Goal: Task Accomplishment & Management: Complete application form

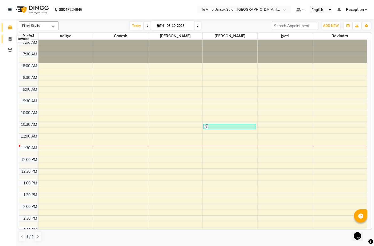
click at [8, 36] on span at bounding box center [9, 39] width 9 height 6
select select "service"
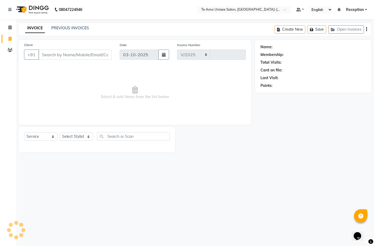
select select "7836"
type input "2026"
click at [74, 134] on select "Select Stylist [PERSON_NAME] Manager Ravindra Reception [PERSON_NAME]" at bounding box center [75, 137] width 33 height 8
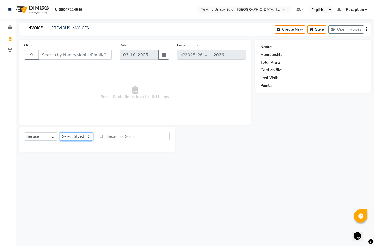
click at [74, 134] on select "Select Stylist [PERSON_NAME] Manager Ravindra Reception [PERSON_NAME]" at bounding box center [75, 137] width 33 height 8
select select "73962"
click at [59, 133] on select "Select Stylist [PERSON_NAME] Manager Ravindra Reception [PERSON_NAME]" at bounding box center [75, 137] width 33 height 8
click at [71, 147] on div at bounding box center [96, 146] width 145 height 2
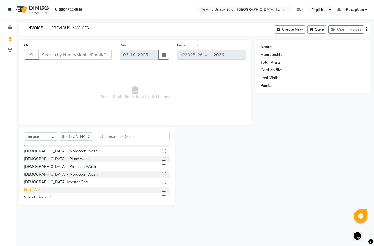
scroll to position [160, 0]
click at [39, 167] on div "[DEMOGRAPHIC_DATA] - Premium Wash" at bounding box center [60, 166] width 72 height 6
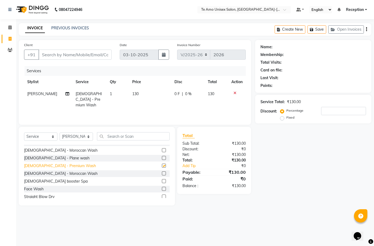
click at [39, 167] on div "[DEMOGRAPHIC_DATA] - Premium Wash" at bounding box center [60, 166] width 72 height 6
checkbox input "false"
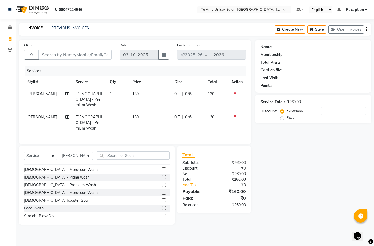
click at [234, 114] on icon at bounding box center [234, 116] width 3 height 4
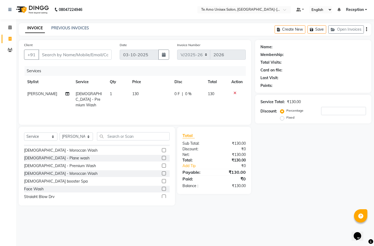
click at [234, 109] on div "Services Stylist Service Qty Price Disc Total Action [PERSON_NAME] [DEMOGRAPHIC…" at bounding box center [134, 92] width 221 height 53
click at [114, 134] on input "text" at bounding box center [133, 136] width 73 height 8
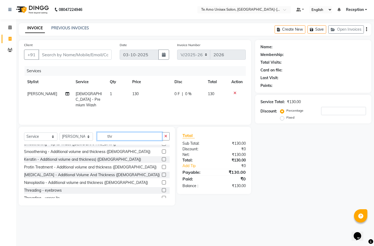
scroll to position [0, 0]
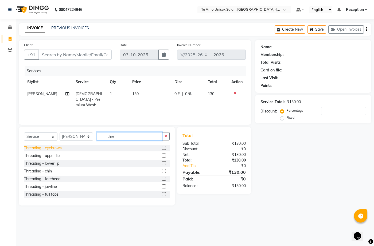
type input "thre"
click at [50, 148] on div "Threading - eyebrows" at bounding box center [43, 148] width 38 height 6
click at [50, 141] on select "Select Service Product Membership Package Voucher Prepaid Gift Card" at bounding box center [40, 137] width 33 height 8
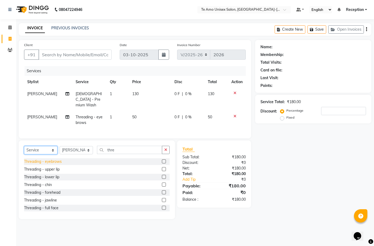
checkbox input "false"
click at [87, 172] on div "Threading - eyebrows Threading - upper lip Threading - lower lip Threading - ch…" at bounding box center [96, 184] width 145 height 53
click at [49, 190] on div "Threading - forehead" at bounding box center [42, 193] width 36 height 6
click at [49, 181] on div "Threading - lower lip" at bounding box center [96, 177] width 145 height 7
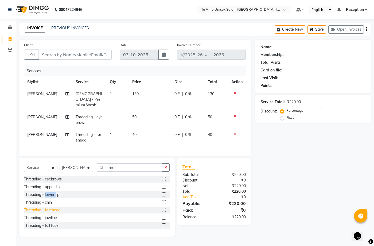
checkbox input "false"
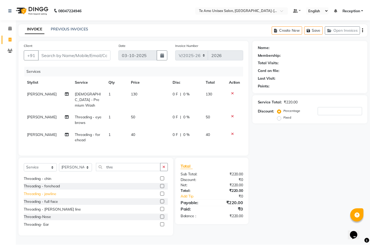
scroll to position [24, 0]
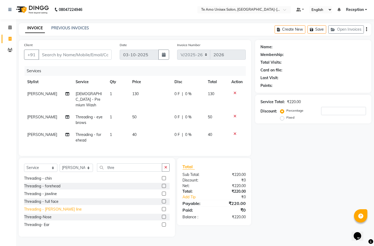
click at [54, 209] on div "Threading - [PERSON_NAME] line" at bounding box center [53, 210] width 58 height 6
checkbox input "true"
click at [54, 197] on div "Threading - jawline" at bounding box center [40, 194] width 33 height 6
checkbox input "true"
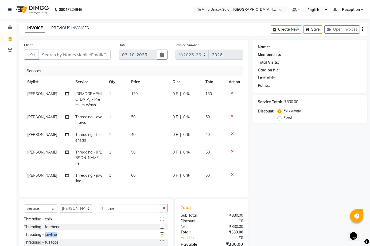
checkbox input "false"
click at [233, 150] on icon at bounding box center [232, 152] width 3 height 4
click at [233, 173] on icon at bounding box center [232, 175] width 3 height 4
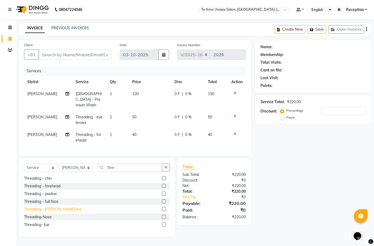
click at [44, 209] on div "Threading - [PERSON_NAME] line" at bounding box center [53, 210] width 58 height 6
checkbox input "true"
click at [44, 197] on div "Threading - jawline" at bounding box center [40, 194] width 33 height 6
checkbox input "true"
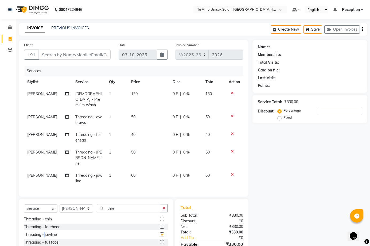
checkbox input "false"
click at [230, 150] on div at bounding box center [233, 152] width 11 height 4
click at [232, 150] on icon at bounding box center [232, 152] width 3 height 4
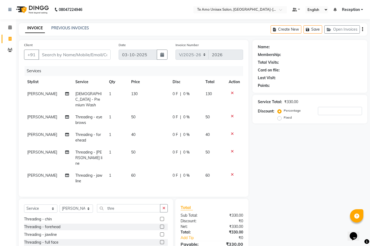
click at [232, 170] on td at bounding box center [234, 179] width 18 height 18
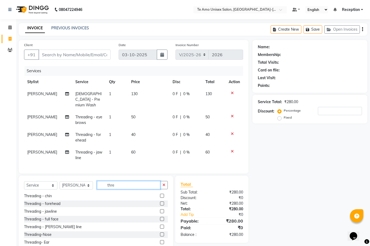
click at [128, 183] on input "thre" at bounding box center [128, 185] width 63 height 8
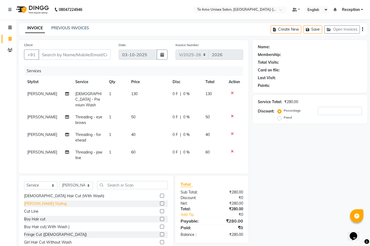
click at [44, 202] on div "[PERSON_NAME] Styling" at bounding box center [45, 204] width 42 height 6
click at [44, 194] on div "Select Service Product Membership Package Voucher Prepaid Gift Card Select Styl…" at bounding box center [96, 187] width 144 height 13
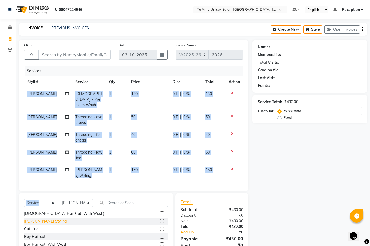
checkbox input "false"
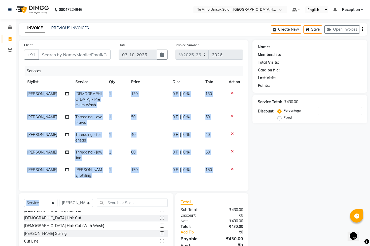
scroll to position [0, 0]
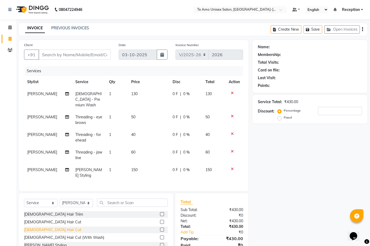
click at [45, 227] on div "[DEMOGRAPHIC_DATA] Hair Cut" at bounding box center [52, 230] width 57 height 6
click at [45, 223] on div "[DEMOGRAPHIC_DATA] Hair Triim [DEMOGRAPHIC_DATA] Hair Cut [DEMOGRAPHIC_DATA] Ha…" at bounding box center [96, 237] width 144 height 53
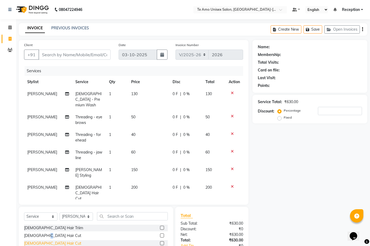
checkbox input "false"
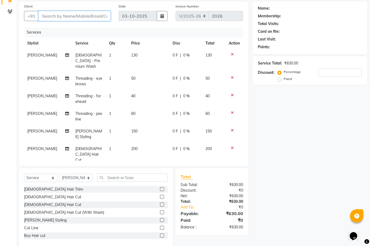
click at [82, 18] on input "Client" at bounding box center [74, 16] width 72 height 10
click at [69, 17] on input "Client" at bounding box center [74, 16] width 72 height 10
type input "9"
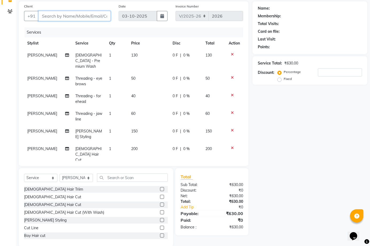
type input "0"
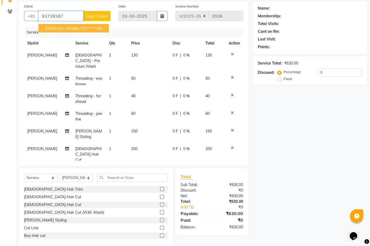
click at [64, 27] on span "[PERSON_NAME]" at bounding box center [62, 28] width 34 height 5
type input "93******40"
click at [64, 27] on div "Client +91 93******40 Akshay [PERSON_NAME] 93******40 Add Client Date [DATE] In…" at bounding box center [133, 83] width 229 height 165
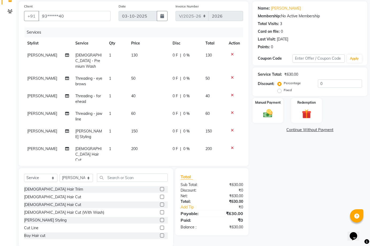
click at [232, 108] on td at bounding box center [234, 117] width 18 height 18
click at [232, 111] on icon at bounding box center [232, 113] width 3 height 4
click at [232, 97] on icon at bounding box center [232, 95] width 3 height 4
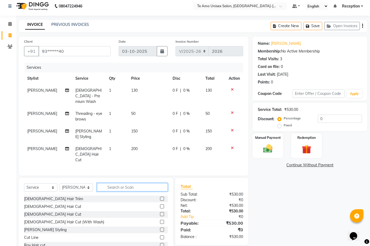
click at [110, 183] on input "text" at bounding box center [132, 187] width 71 height 8
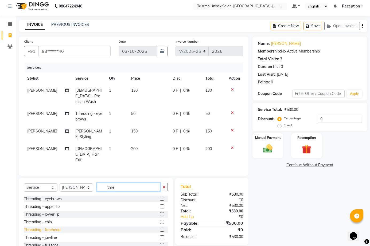
type input "thre"
click at [38, 227] on div "Threading - forehead" at bounding box center [42, 230] width 36 height 6
click at [38, 210] on div "Threading - eyebrows Threading - upper lip Threading - lower lip Threading - ch…" at bounding box center [96, 222] width 144 height 53
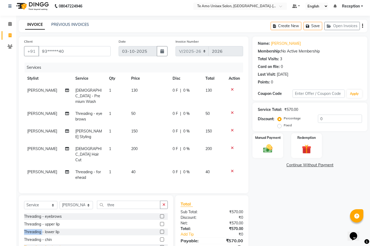
checkbox input "false"
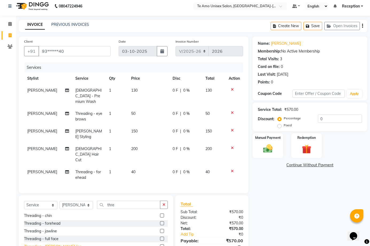
click at [54, 244] on div "Threading - [PERSON_NAME] line" at bounding box center [53, 247] width 58 height 6
checkbox input "true"
click at [54, 229] on div "Threading - jawline" at bounding box center [40, 232] width 33 height 6
checkbox input "true"
checkbox input "false"
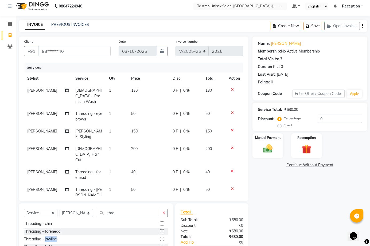
checkbox input "false"
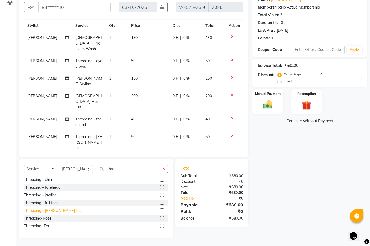
click at [51, 212] on div "Threading - [PERSON_NAME] line" at bounding box center [53, 211] width 58 height 6
checkbox input "false"
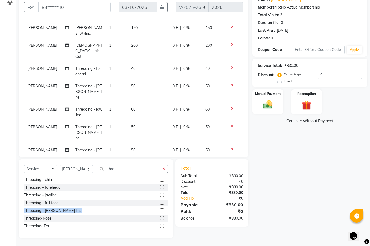
scroll to position [62, 0]
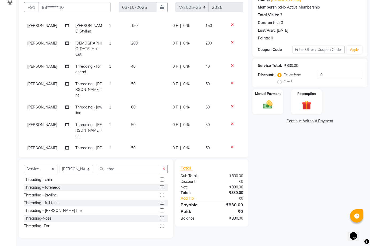
click at [231, 105] on icon at bounding box center [232, 107] width 3 height 4
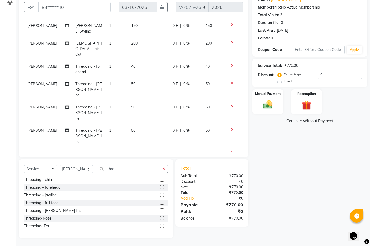
click at [231, 81] on icon at bounding box center [232, 83] width 3 height 4
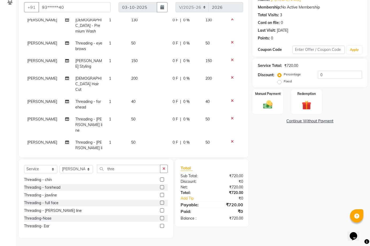
click at [231, 140] on icon at bounding box center [232, 142] width 3 height 4
click at [231, 117] on icon at bounding box center [232, 119] width 3 height 4
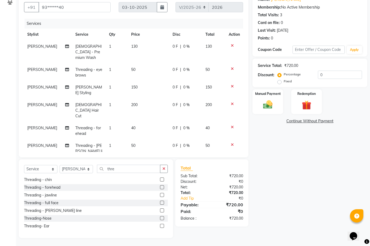
scroll to position [35, 0]
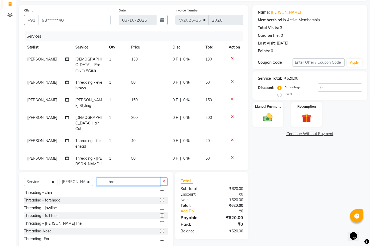
click at [122, 178] on input "thre" at bounding box center [128, 182] width 63 height 8
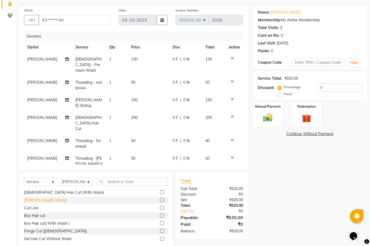
click at [47, 198] on div "[PERSON_NAME] Styling" at bounding box center [45, 201] width 42 height 6
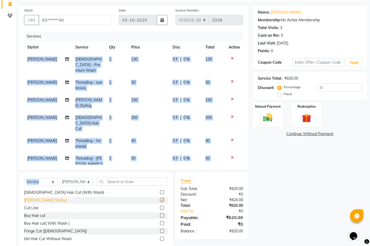
click at [47, 189] on div "Select Service Product Membership Package Voucher Prepaid Gift Card Select Styl…" at bounding box center [96, 184] width 144 height 13
checkbox input "false"
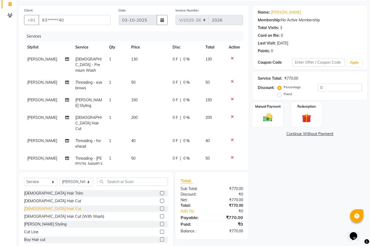
click at [44, 209] on div "[DEMOGRAPHIC_DATA] Hair Cut" at bounding box center [52, 209] width 57 height 6
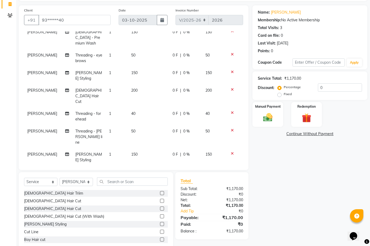
click at [231, 193] on icon at bounding box center [232, 195] width 3 height 4
click at [231, 169] on icon at bounding box center [232, 171] width 3 height 4
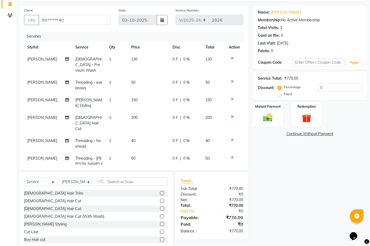
scroll to position [47, 0]
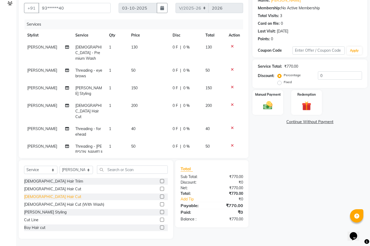
click at [43, 196] on div "[DEMOGRAPHIC_DATA] Hair Cut" at bounding box center [52, 197] width 57 height 6
checkbox input "false"
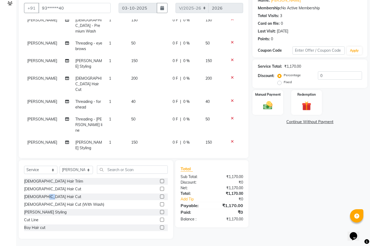
scroll to position [47, 0]
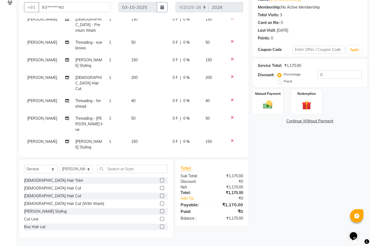
click at [231, 157] on icon at bounding box center [232, 159] width 3 height 4
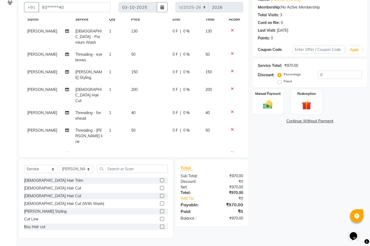
click at [231, 169] on icon at bounding box center [232, 171] width 3 height 4
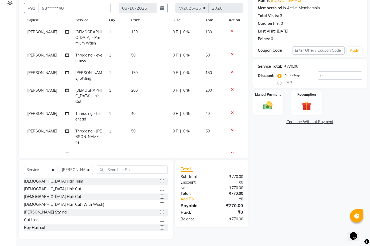
click at [228, 149] on td at bounding box center [234, 158] width 18 height 18
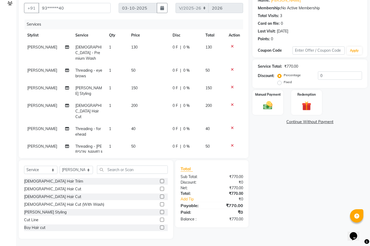
click at [228, 164] on td at bounding box center [234, 173] width 18 height 18
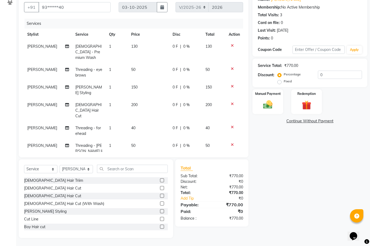
scroll to position [3, 0]
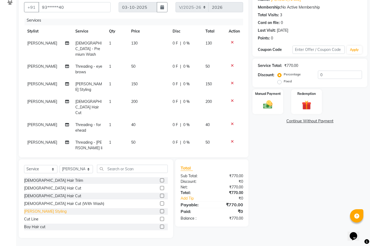
click at [32, 211] on div "[PERSON_NAME] Styling" at bounding box center [45, 212] width 42 height 6
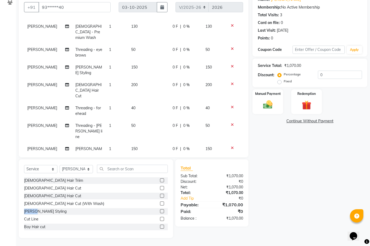
scroll to position [27, 0]
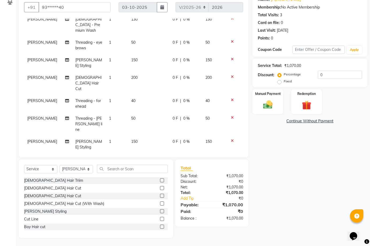
click at [231, 157] on icon at bounding box center [232, 159] width 3 height 4
click at [231, 139] on icon at bounding box center [232, 141] width 3 height 4
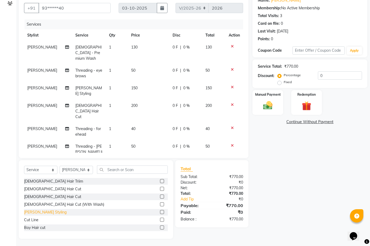
click at [41, 211] on div "[PERSON_NAME] Styling" at bounding box center [45, 213] width 42 height 6
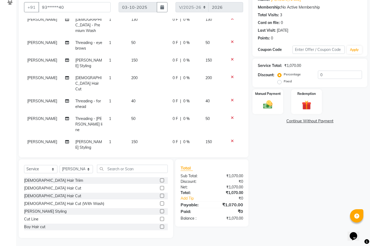
scroll to position [27, 0]
click at [231, 174] on icon at bounding box center [232, 176] width 3 height 4
click at [231, 157] on icon at bounding box center [232, 159] width 3 height 4
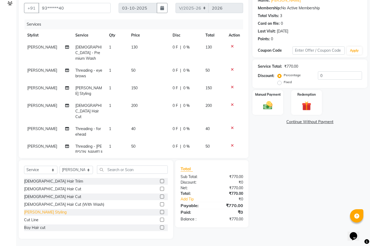
click at [41, 212] on div "[PERSON_NAME] Styling" at bounding box center [45, 213] width 42 height 6
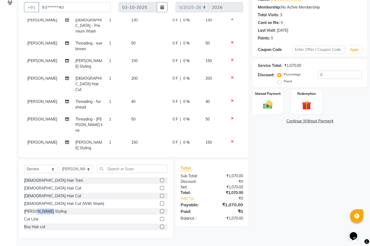
scroll to position [27, 0]
click at [231, 174] on icon at bounding box center [232, 176] width 3 height 4
click at [231, 157] on icon at bounding box center [232, 159] width 3 height 4
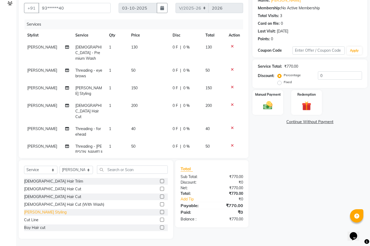
click at [39, 210] on div "[PERSON_NAME] Styling" at bounding box center [45, 213] width 42 height 6
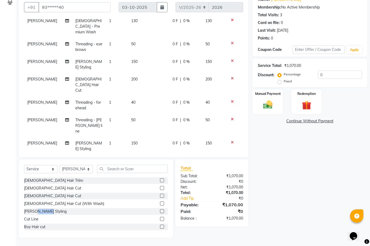
scroll to position [27, 0]
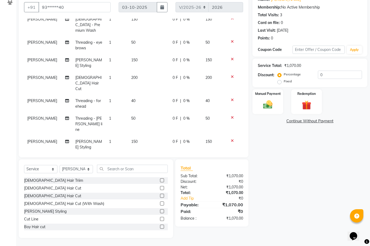
drag, startPoint x: 300, startPoint y: 134, endPoint x: 227, endPoint y: 136, distance: 73.1
click at [231, 174] on icon at bounding box center [232, 176] width 3 height 4
click at [231, 157] on icon at bounding box center [232, 159] width 3 height 4
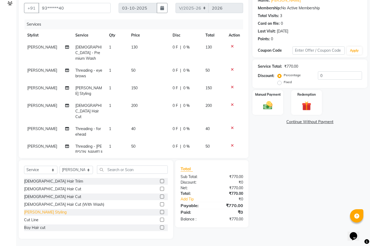
click at [38, 210] on div "[PERSON_NAME] Styling" at bounding box center [45, 213] width 42 height 6
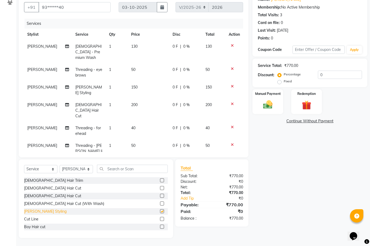
click at [38, 209] on div "[PERSON_NAME] Styling" at bounding box center [45, 212] width 42 height 6
checkbox input "false"
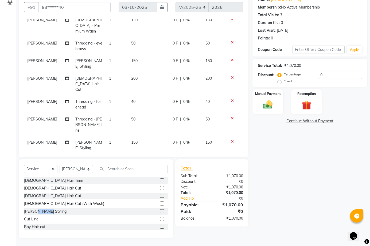
scroll to position [27, 0]
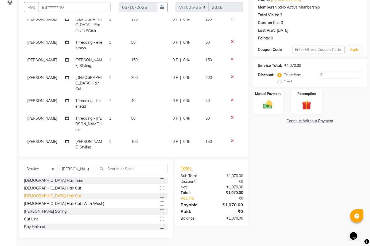
click at [45, 194] on div "[DEMOGRAPHIC_DATA] Hair Cut" at bounding box center [52, 196] width 57 height 6
checkbox input "false"
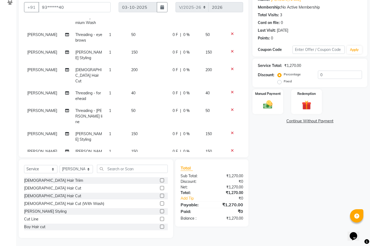
scroll to position [39, 0]
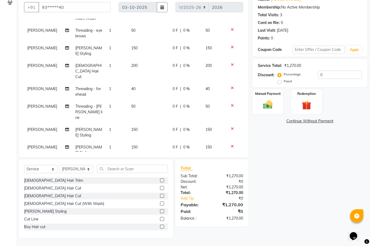
click at [231, 145] on icon at bounding box center [232, 147] width 3 height 4
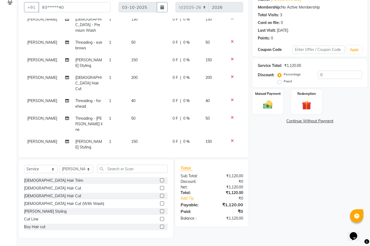
click at [37, 174] on span "[PERSON_NAME]" at bounding box center [42, 176] width 30 height 5
click at [37, 153] on td "[PERSON_NAME]" at bounding box center [48, 162] width 48 height 18
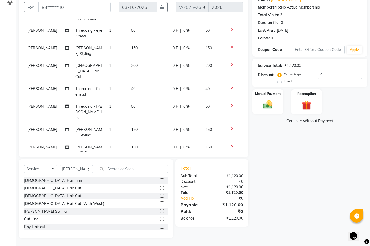
select select "73962"
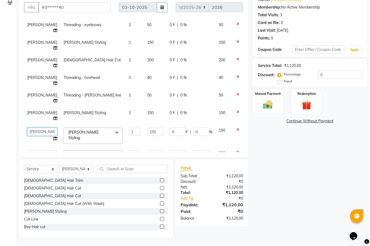
click at [36, 132] on select "[PERSON_NAME] Manager Ravindra Reception [PERSON_NAME]" at bounding box center [42, 132] width 30 height 8
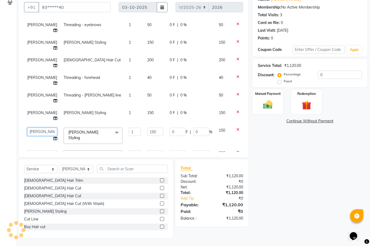
click at [36, 132] on select "[PERSON_NAME] Manager Ravindra Reception [PERSON_NAME]" at bounding box center [42, 132] width 30 height 8
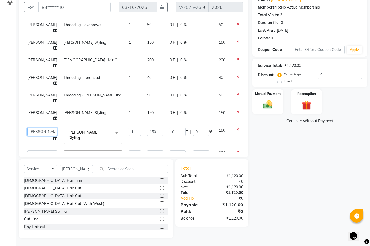
click at [36, 132] on select "[PERSON_NAME] Manager Ravindra Reception [PERSON_NAME]" at bounding box center [42, 132] width 30 height 8
drag, startPoint x: 36, startPoint y: 136, endPoint x: 41, endPoint y: 175, distance: 39.7
click at [41, 175] on div "Select Service Product Membership Package Voucher Prepaid Gift Card Select Styl…" at bounding box center [96, 171] width 144 height 13
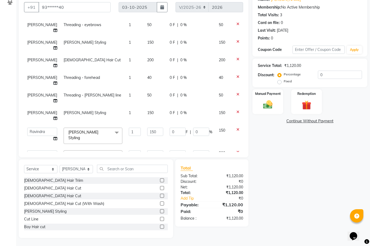
select select "92496"
click at [41, 175] on div "Select Service Product Membership Package Voucher Prepaid Gift Card Select Styl…" at bounding box center [96, 171] width 144 height 13
click at [36, 114] on span "[PERSON_NAME]" at bounding box center [42, 112] width 30 height 5
select select "73962"
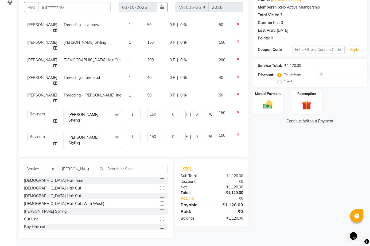
click at [38, 154] on div "Client +91 93******40 Date [DATE] Invoice Number V/2025 V/[PHONE_NUMBER] Servic…" at bounding box center [133, 75] width 229 height 165
select select "92496"
click at [35, 60] on span "[PERSON_NAME]" at bounding box center [42, 60] width 30 height 5
select select "73962"
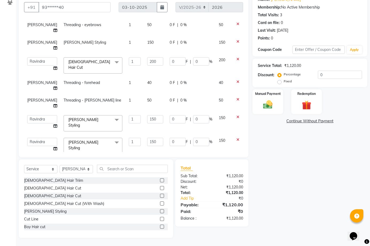
click at [39, 102] on td "[PERSON_NAME]" at bounding box center [42, 103] width 36 height 18
select select "92496"
select select "73962"
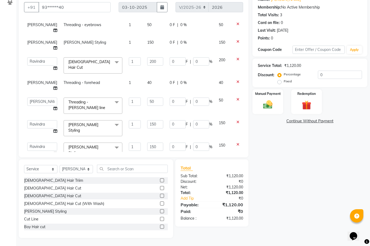
click at [37, 41] on span "[PERSON_NAME]" at bounding box center [42, 42] width 30 height 5
select select "73962"
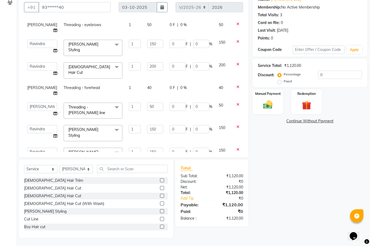
click at [38, 85] on span "[PERSON_NAME]" at bounding box center [42, 87] width 30 height 5
select select "92496"
select select "73962"
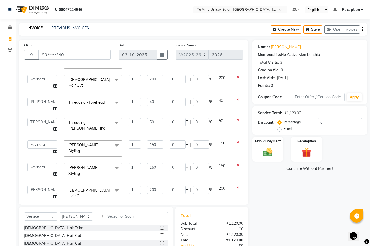
scroll to position [27, 0]
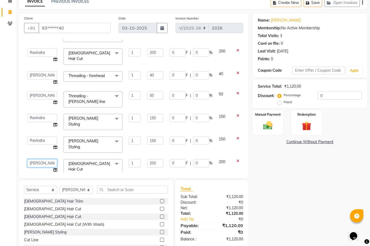
click at [35, 159] on select "[PERSON_NAME] Manager Ravindra Reception [PERSON_NAME]" at bounding box center [42, 163] width 30 height 8
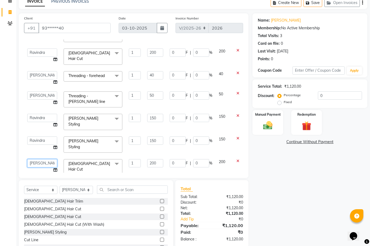
click at [35, 159] on select "[PERSON_NAME] Manager Ravindra Reception [PERSON_NAME]" at bounding box center [42, 163] width 30 height 8
click at [40, 191] on select "Select Service Product Membership Package Voucher Prepaid Gift Card" at bounding box center [40, 190] width 33 height 8
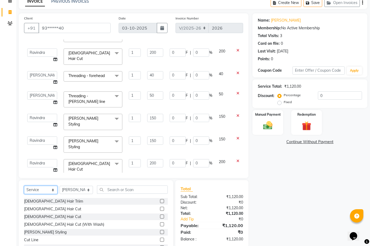
select select "92496"
click at [14, 163] on div "Calendar Invoice Clients Completed InProgress Upcoming Dropped Tentative Check-…" at bounding box center [36, 124] width 72 height 271
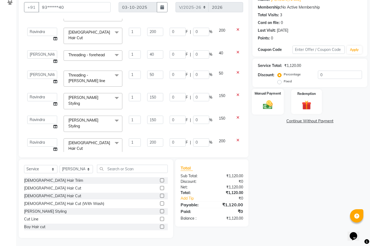
click at [265, 109] on img at bounding box center [268, 104] width 16 height 11
click at [322, 119] on span "GPay" at bounding box center [323, 121] width 11 height 6
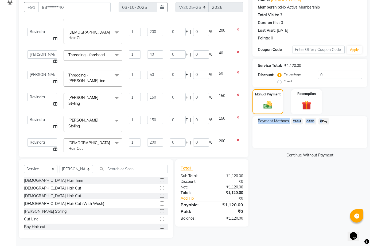
click at [322, 119] on span "GPay" at bounding box center [323, 121] width 11 height 6
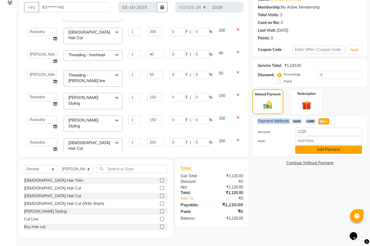
click at [311, 150] on button "Add Payment" at bounding box center [328, 150] width 67 height 8
click at [311, 150] on div "Name: [PERSON_NAME] Membership: No Active Membership Total Visits: 3 Card on fi…" at bounding box center [311, 116] width 119 height 246
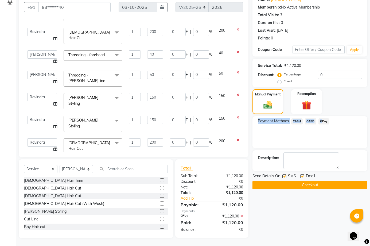
click at [298, 187] on button "Checkout" at bounding box center [309, 185] width 115 height 8
click at [298, 187] on div "Checkout" at bounding box center [309, 185] width 115 height 8
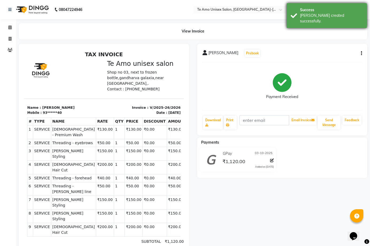
click at [306, 17] on div "[PERSON_NAME] created successfully." at bounding box center [331, 18] width 63 height 11
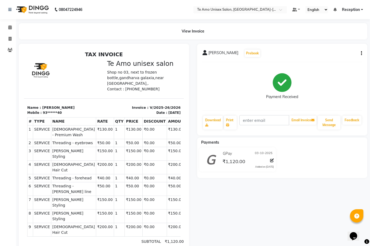
click at [306, 17] on div "[PERSON_NAME] created successfully." at bounding box center [331, 18] width 63 height 11
click at [11, 28] on icon at bounding box center [9, 27] width 3 height 4
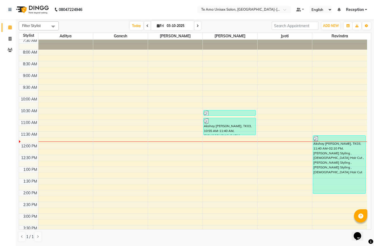
scroll to position [27, 0]
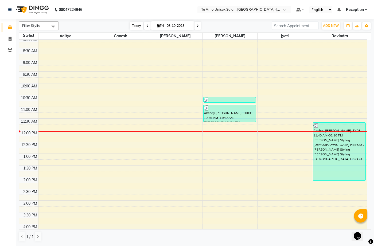
click at [136, 26] on span "Today" at bounding box center [136, 26] width 13 height 8
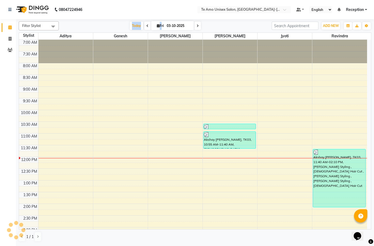
scroll to position [118, 0]
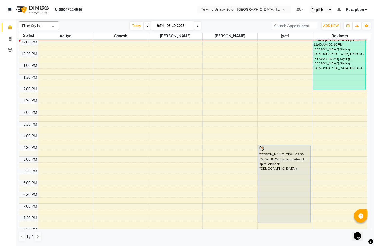
click at [171, 21] on span "[DATE]" at bounding box center [172, 25] width 43 height 9
click at [171, 23] on input "03-10-2025" at bounding box center [178, 26] width 27 height 8
click at [168, 29] on input "03-10-2025" at bounding box center [178, 26] width 27 height 8
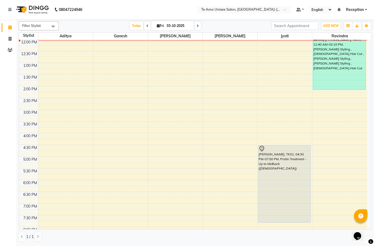
click at [168, 29] on input "03-10-2025" at bounding box center [178, 26] width 27 height 8
select select "10"
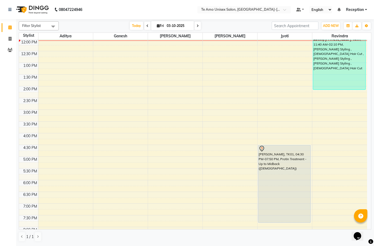
select select "2025"
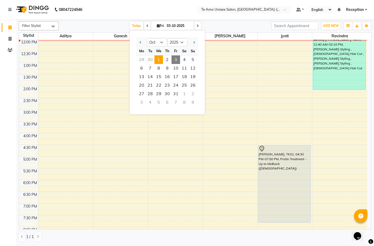
click at [160, 60] on span "1" at bounding box center [158, 59] width 9 height 9
type input "01-10-2025"
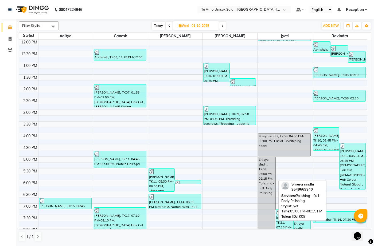
click at [267, 166] on div "Shreya sindhi, TK08, 05:00 PM-08:15 PM, Polishing - Full Body Polishing" at bounding box center [266, 195] width 17 height 76
click at [271, 183] on div "Shreya sindhi, TK08, 05:00 PM-08:15 PM, Polishing - Full Body Polishing" at bounding box center [266, 195] width 17 height 76
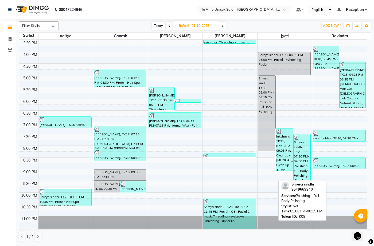
scroll to position [209, 0]
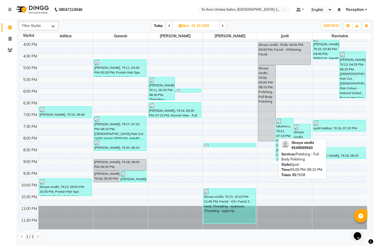
click at [264, 101] on div "Shreya sindhi, TK08, 05:00 PM-08:15 PM, Polishing - Full Body Polishing" at bounding box center [266, 104] width 17 height 76
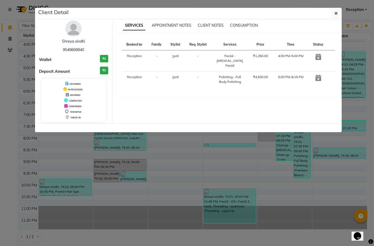
click at [277, 161] on ngb-modal-window "Client Detail Shreya sindhi 9549669940 Wallet ₹0 Deposit Amount ₹0 UPCOMING IN …" at bounding box center [187, 123] width 374 height 246
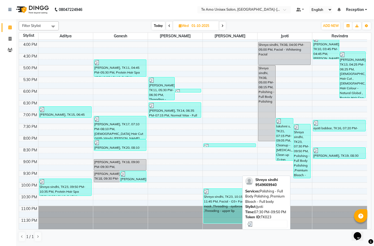
click at [300, 164] on div "Shreya sindhi, TK23, 07:30 PM-09:50 PM, Polishing - Full Body Polishing ,Premiu…" at bounding box center [301, 151] width 17 height 54
select select "3"
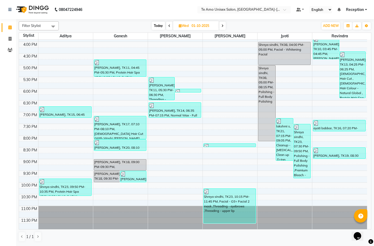
click at [197, 28] on input "01-10-2025" at bounding box center [203, 26] width 27 height 8
click at [193, 25] on input "01-10-2025" at bounding box center [203, 26] width 27 height 8
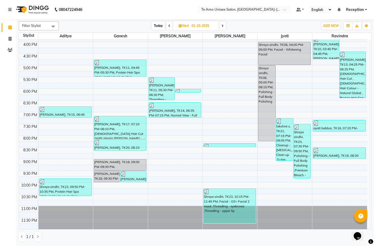
select select "10"
select select "2025"
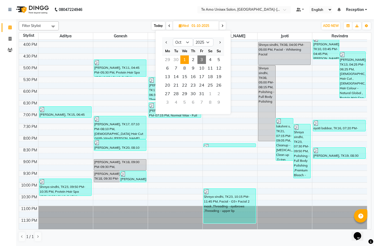
click at [203, 56] on span "3" at bounding box center [201, 59] width 9 height 9
type input "03-10-2025"
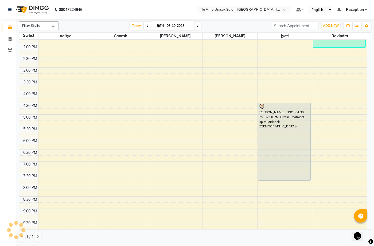
scroll to position [160, 0]
click at [10, 39] on icon at bounding box center [10, 39] width 3 height 4
select select "service"
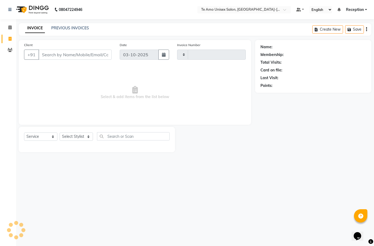
type input "2027"
select select "7836"
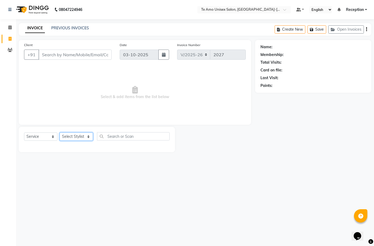
click at [85, 135] on select "Select Stylist [PERSON_NAME] Manager Ravindra Reception [PERSON_NAME]" at bounding box center [75, 137] width 33 height 8
select select "70301"
click at [59, 133] on select "Select Stylist [PERSON_NAME] Manager Ravindra Reception [PERSON_NAME]" at bounding box center [75, 137] width 33 height 8
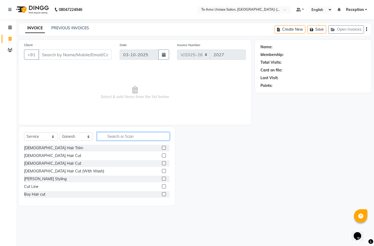
click at [122, 137] on input "text" at bounding box center [133, 136] width 73 height 8
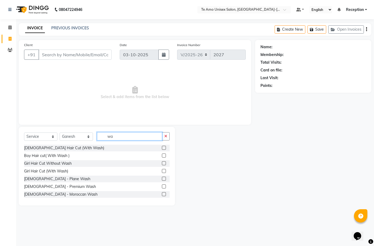
type input "w"
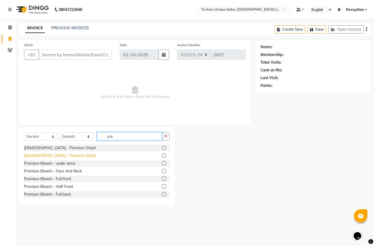
type input "pre"
click at [51, 156] on div "[DEMOGRAPHIC_DATA] - Premium Wash" at bounding box center [60, 156] width 72 height 6
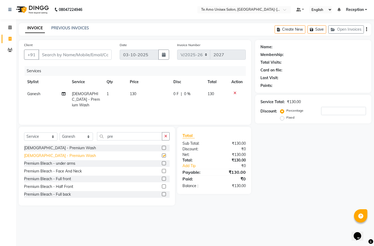
checkbox input "false"
click at [55, 149] on div "[DEMOGRAPHIC_DATA] - Premium Wash" at bounding box center [60, 148] width 72 height 6
click at [55, 141] on select "Select Service Product Membership Package Voucher Prepaid Gift Card" at bounding box center [40, 137] width 33 height 8
checkbox input "false"
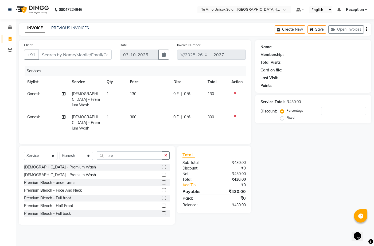
click at [234, 114] on icon at bounding box center [234, 116] width 3 height 4
click at [234, 109] on div "Services Stylist Service Qty Price Disc Total Action Ganesh [DEMOGRAPHIC_DATA] …" at bounding box center [134, 102] width 221 height 73
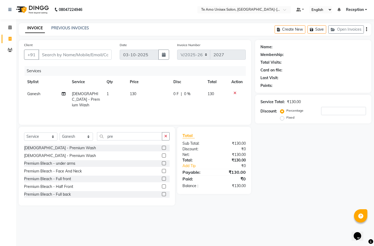
click at [235, 92] on icon at bounding box center [234, 93] width 3 height 4
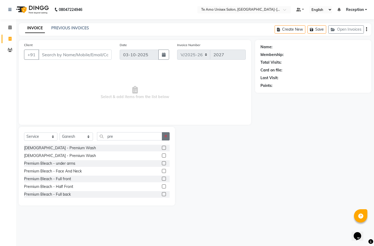
click at [167, 136] on button "button" at bounding box center [166, 136] width 8 height 8
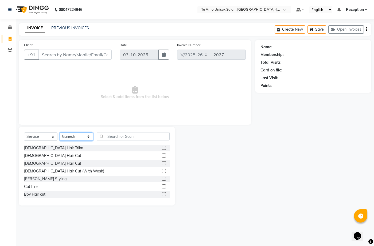
click at [88, 136] on select "Select Stylist [PERSON_NAME] Manager Ravindra Reception [PERSON_NAME]" at bounding box center [75, 137] width 33 height 8
click at [59, 133] on select "Select Stylist [PERSON_NAME] Manager Ravindra Reception [PERSON_NAME]" at bounding box center [75, 137] width 33 height 8
click at [89, 136] on select "Select Stylist [PERSON_NAME] Manager Ravindra Reception [PERSON_NAME]" at bounding box center [75, 137] width 33 height 8
click at [86, 134] on select "Select Stylist [PERSON_NAME] Manager Ravindra Reception [PERSON_NAME]" at bounding box center [75, 137] width 33 height 8
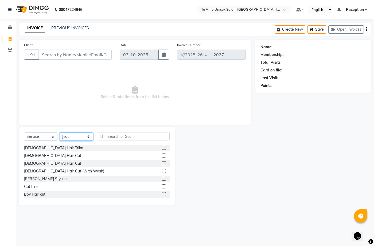
select select "92496"
click at [59, 133] on select "Select Stylist [PERSON_NAME] Manager Ravindra Reception [PERSON_NAME]" at bounding box center [75, 137] width 33 height 8
click at [137, 137] on input "text" at bounding box center [133, 136] width 73 height 8
click at [41, 162] on div "[DEMOGRAPHIC_DATA] Hair Cut" at bounding box center [52, 164] width 57 height 6
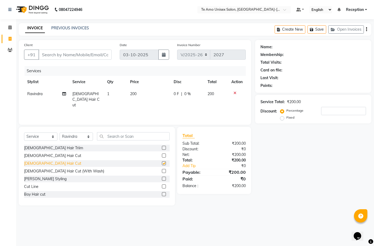
checkbox input "false"
click at [37, 179] on div "[PERSON_NAME] Styling" at bounding box center [45, 179] width 42 height 6
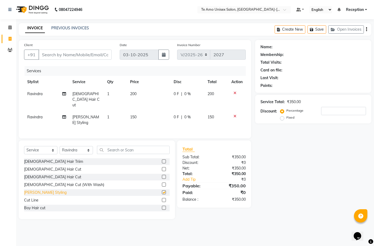
checkbox input "false"
click at [67, 52] on input "Client" at bounding box center [74, 55] width 73 height 10
click at [79, 55] on input "Client" at bounding box center [74, 55] width 73 height 10
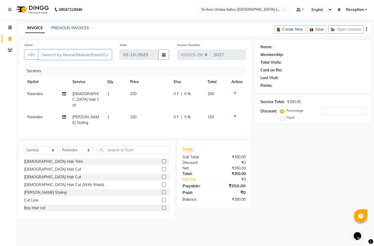
click at [66, 56] on input "Client" at bounding box center [74, 55] width 73 height 10
click at [235, 93] on icon at bounding box center [234, 93] width 3 height 4
click at [235, 114] on icon at bounding box center [234, 116] width 3 height 4
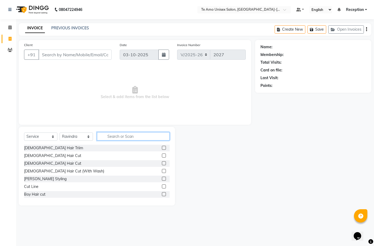
click at [139, 134] on input "text" at bounding box center [133, 136] width 73 height 8
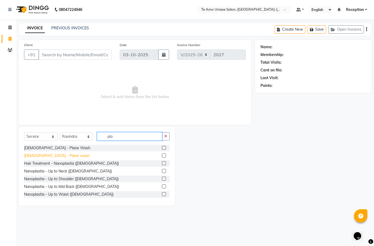
type input "pla"
click at [33, 157] on div "[DEMOGRAPHIC_DATA] - Plane wash" at bounding box center [56, 156] width 65 height 6
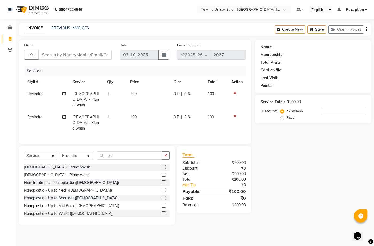
click at [236, 92] on icon at bounding box center [234, 93] width 3 height 4
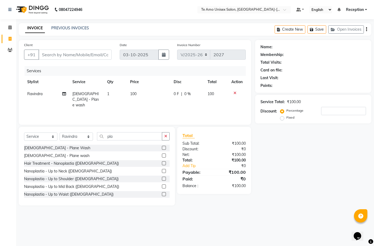
click at [236, 92] on icon at bounding box center [234, 93] width 3 height 4
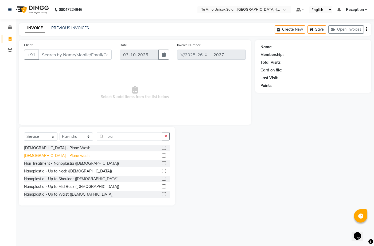
click at [54, 154] on div "[DEMOGRAPHIC_DATA] - Plane wash" at bounding box center [56, 156] width 65 height 6
click at [54, 145] on div "Select Service Product Membership Package Voucher Prepaid Gift Card Select Styl…" at bounding box center [96, 138] width 145 height 13
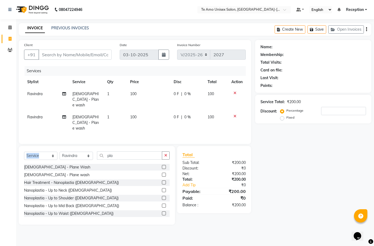
checkbox input "false"
click at [235, 114] on icon at bounding box center [234, 116] width 3 height 4
click at [235, 110] on div "Services Stylist Service Qty Price Disc Total Action Ravindra [DEMOGRAPHIC_DATA…" at bounding box center [134, 102] width 221 height 73
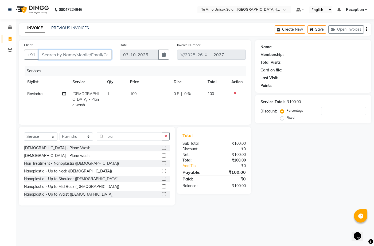
click at [66, 57] on input "Client" at bounding box center [74, 55] width 73 height 10
click at [71, 55] on input "Client" at bounding box center [74, 55] width 73 height 10
type input "9"
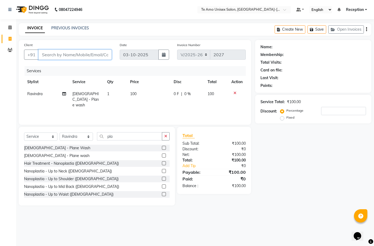
type input "0"
click at [55, 54] on input "95032711" at bounding box center [61, 55] width 46 height 10
click at [77, 56] on input "9503237711" at bounding box center [61, 55] width 46 height 10
click at [63, 55] on input "95032377111" at bounding box center [61, 55] width 46 height 10
type input "9503237111"
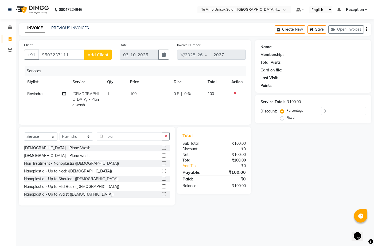
click at [102, 55] on span "Add Client" at bounding box center [97, 54] width 21 height 5
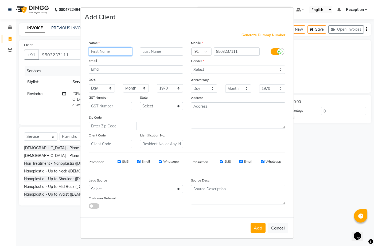
click at [113, 51] on input "text" at bounding box center [110, 51] width 43 height 8
type input "[PERSON_NAME]"
click at [168, 53] on input "text" at bounding box center [161, 51] width 43 height 8
type input "k"
click at [234, 66] on select "Select [DEMOGRAPHIC_DATA] [DEMOGRAPHIC_DATA] Other Prefer Not To Say" at bounding box center [238, 70] width 94 height 8
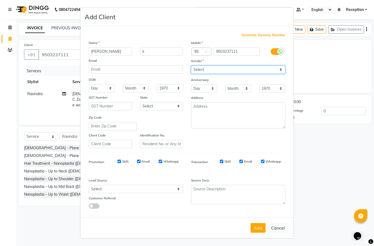
select select "[DEMOGRAPHIC_DATA]"
click at [191, 66] on select "Select [DEMOGRAPHIC_DATA] [DEMOGRAPHIC_DATA] Other Prefer Not To Say" at bounding box center [238, 70] width 94 height 8
click at [259, 228] on button "Add" at bounding box center [257, 228] width 15 height 10
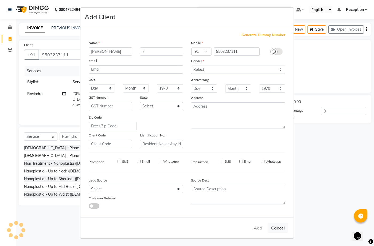
type input "95******11"
select select
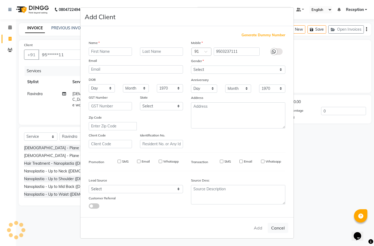
select select
checkbox input "false"
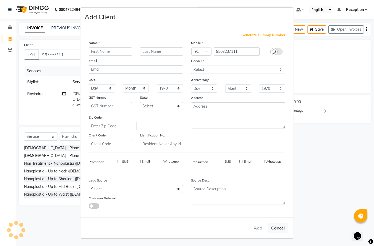
checkbox input "false"
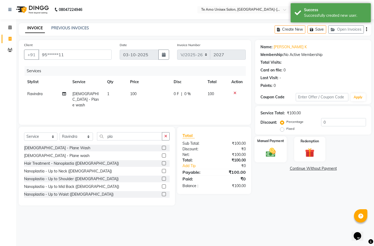
click at [271, 153] on img at bounding box center [270, 152] width 16 height 11
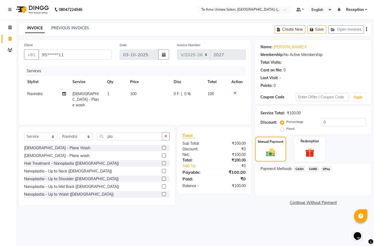
click at [326, 168] on span "GPay" at bounding box center [326, 169] width 11 height 6
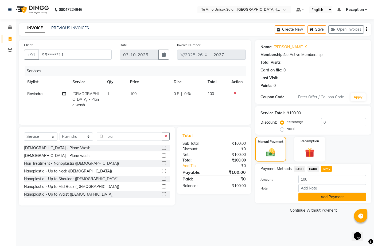
click at [322, 197] on button "Add Payment" at bounding box center [332, 197] width 68 height 8
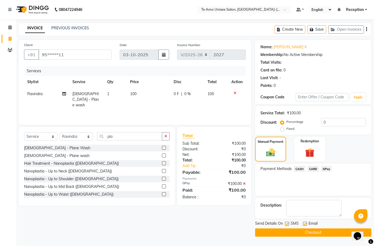
click at [305, 224] on label at bounding box center [305, 224] width 4 height 4
click at [305, 224] on input "checkbox" at bounding box center [304, 224] width 3 height 3
click at [305, 224] on label at bounding box center [305, 224] width 4 height 4
click at [305, 224] on input "checkbox" at bounding box center [304, 224] width 3 height 3
click at [305, 224] on label at bounding box center [305, 224] width 4 height 4
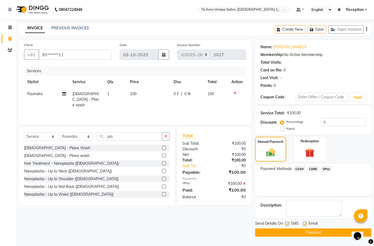
click at [305, 224] on input "checkbox" at bounding box center [304, 224] width 3 height 3
checkbox input "false"
click at [296, 232] on button "Checkout" at bounding box center [313, 233] width 116 height 8
click at [296, 232] on div "Checkout" at bounding box center [313, 233] width 116 height 8
